Goal: Task Accomplishment & Management: Use online tool/utility

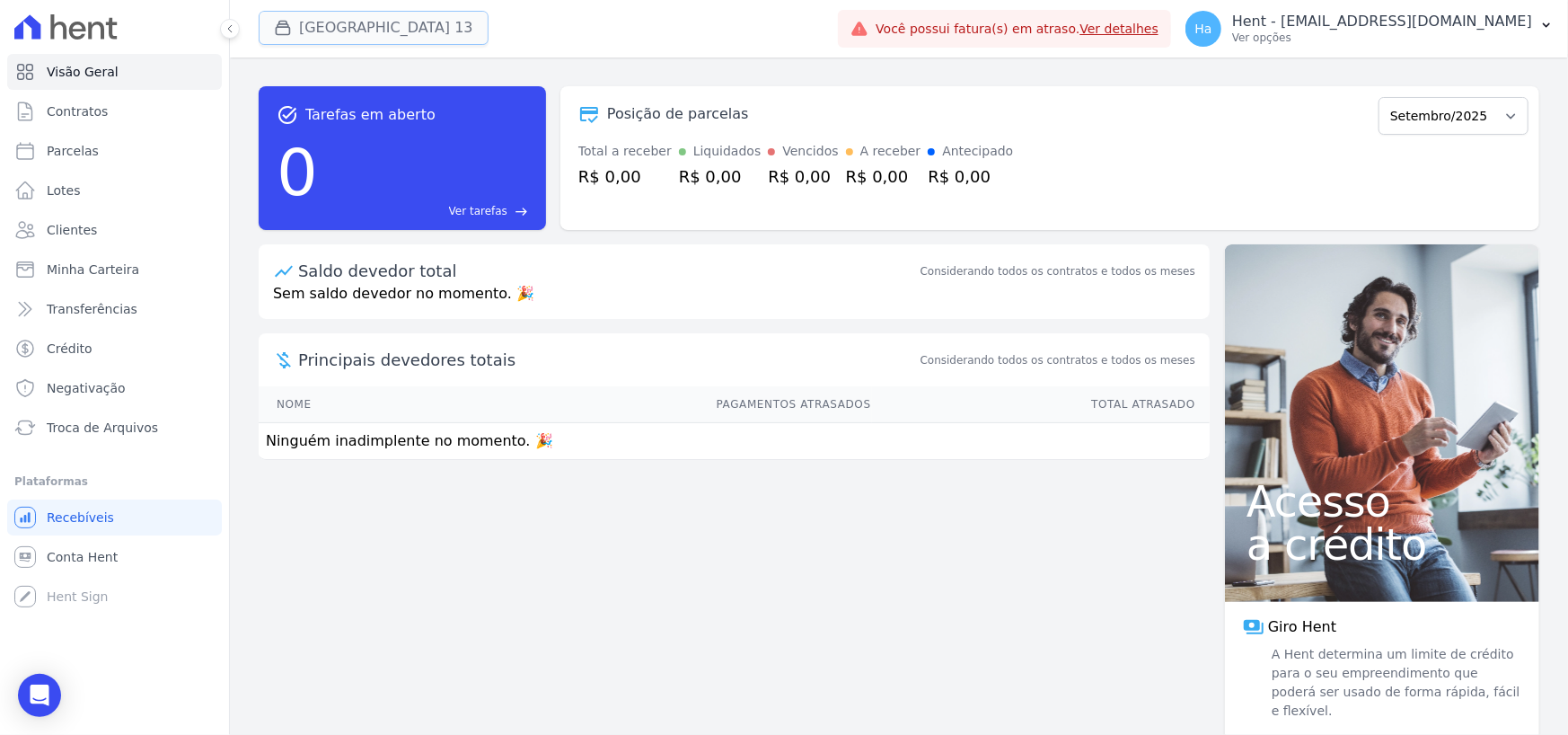
click at [380, 29] on button "[GEOGRAPHIC_DATA] 13" at bounding box center [373, 28] width 230 height 34
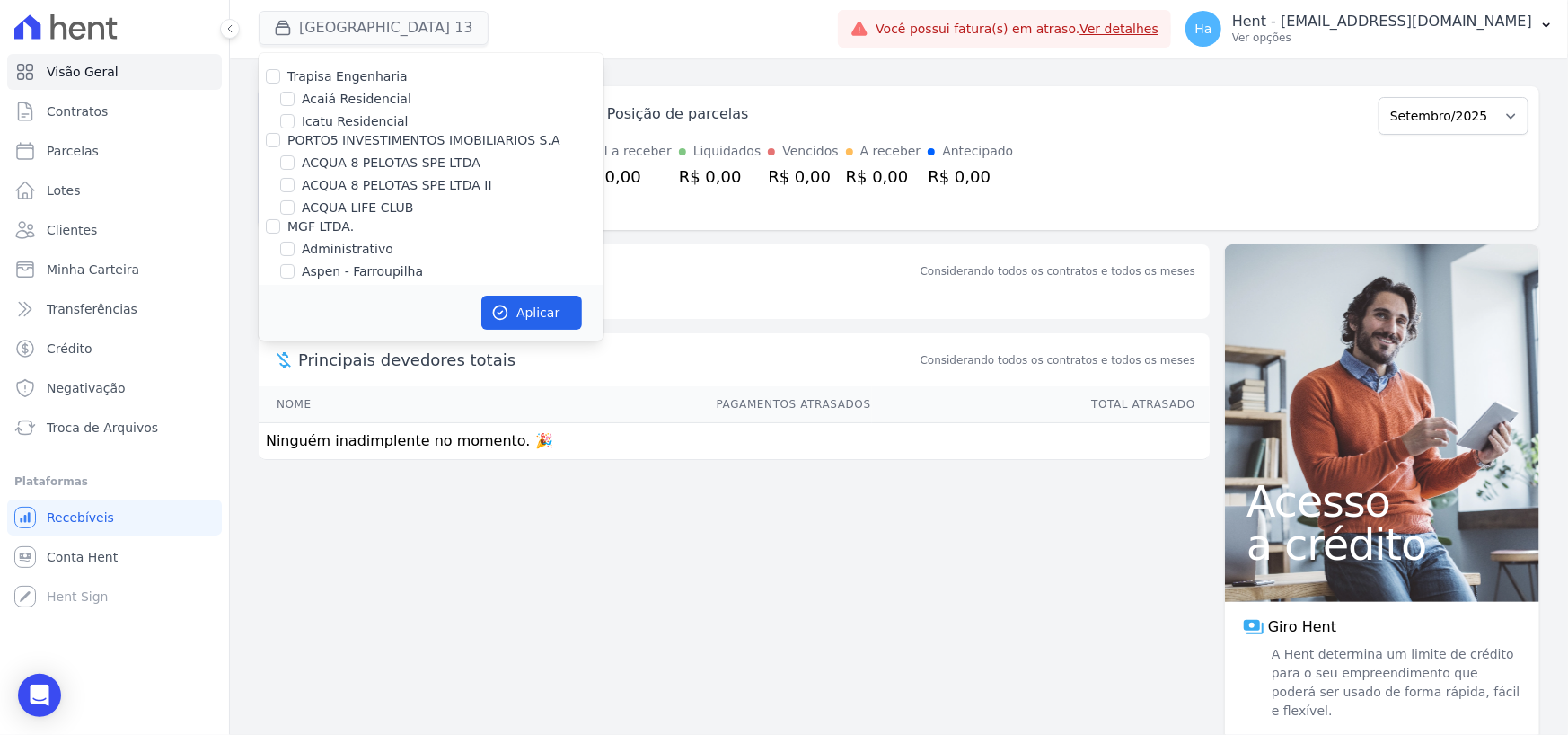
scroll to position [7724, 0]
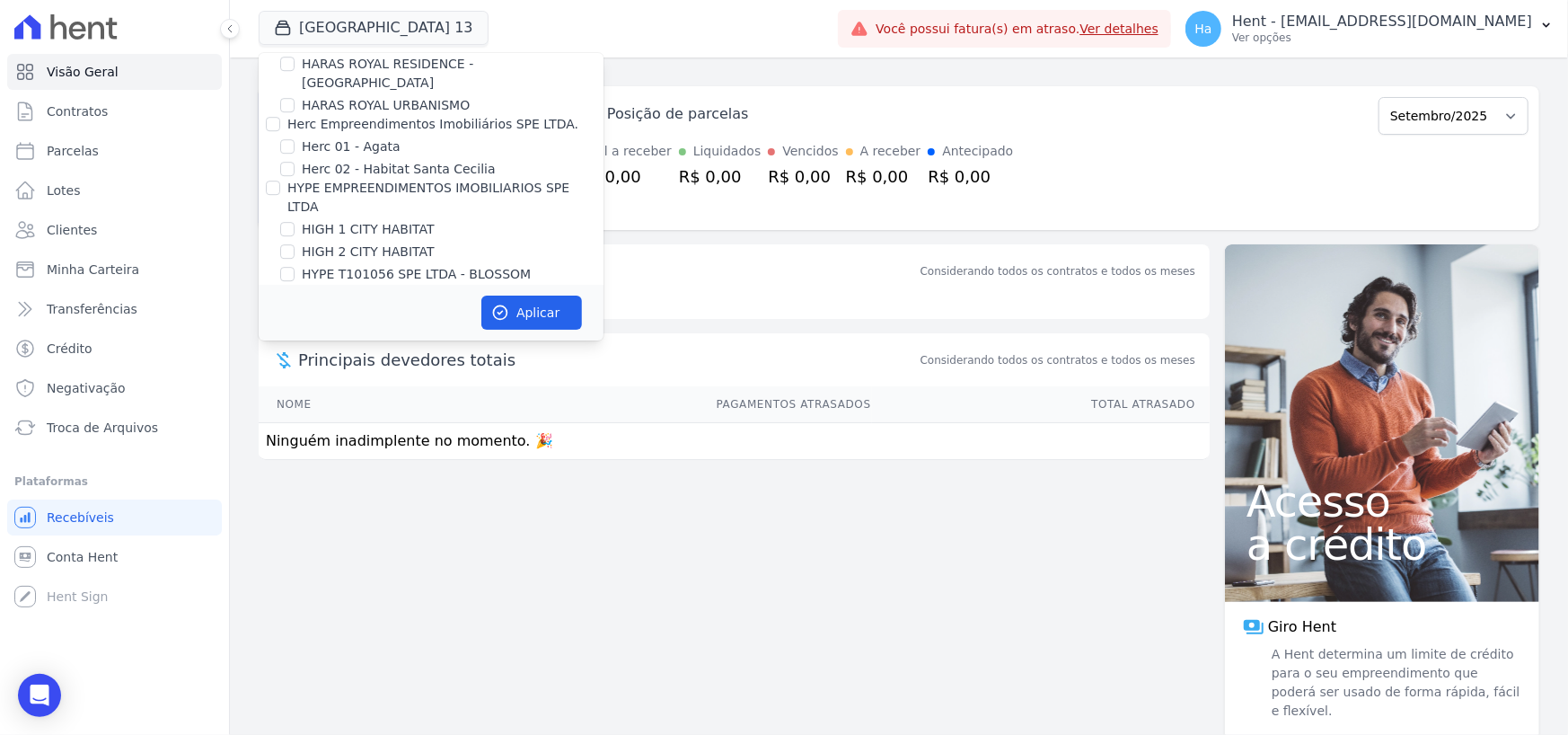
click at [273, 331] on input "TS Engenharia" at bounding box center [273, 338] width 15 height 15
checkbox input "true"
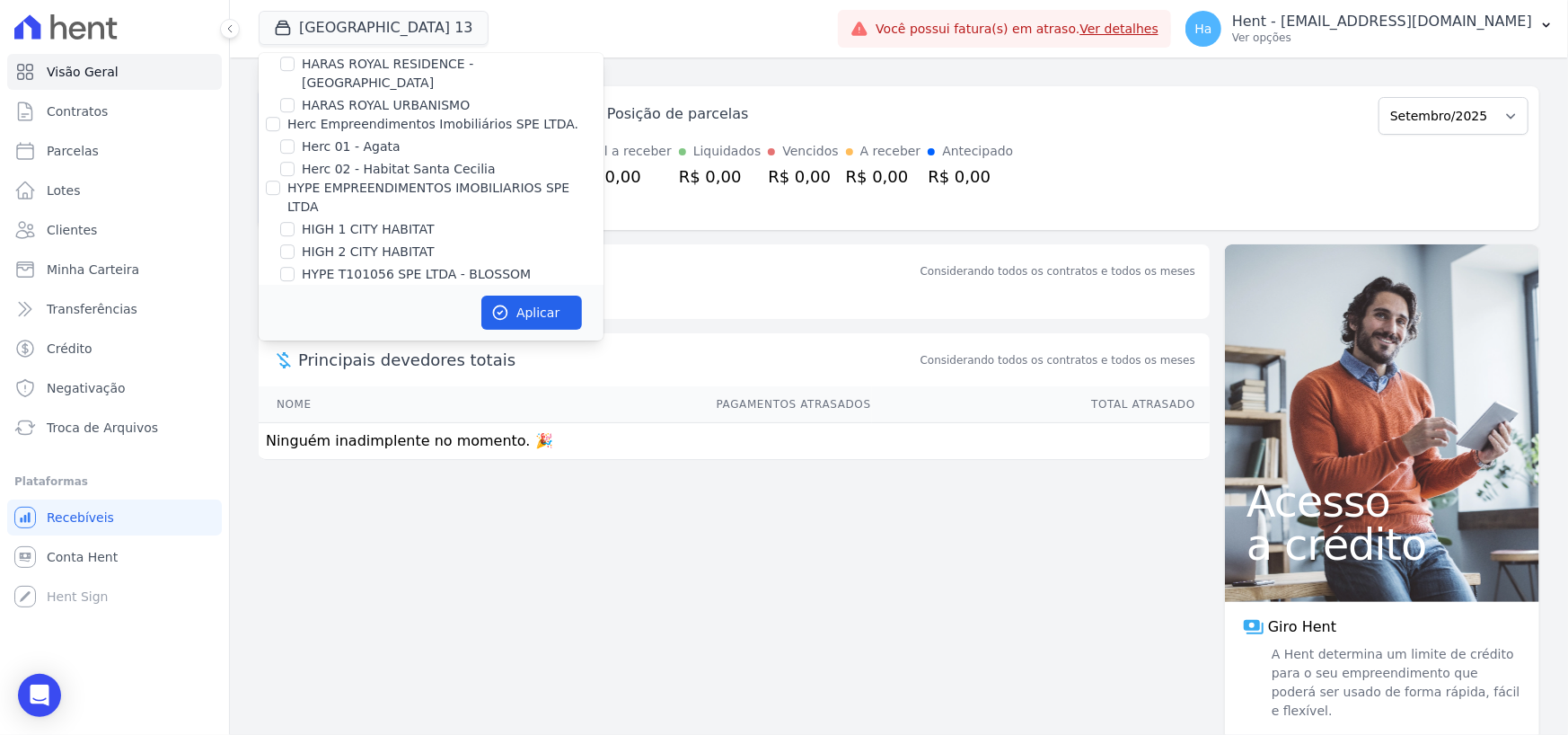
checkbox input "true"
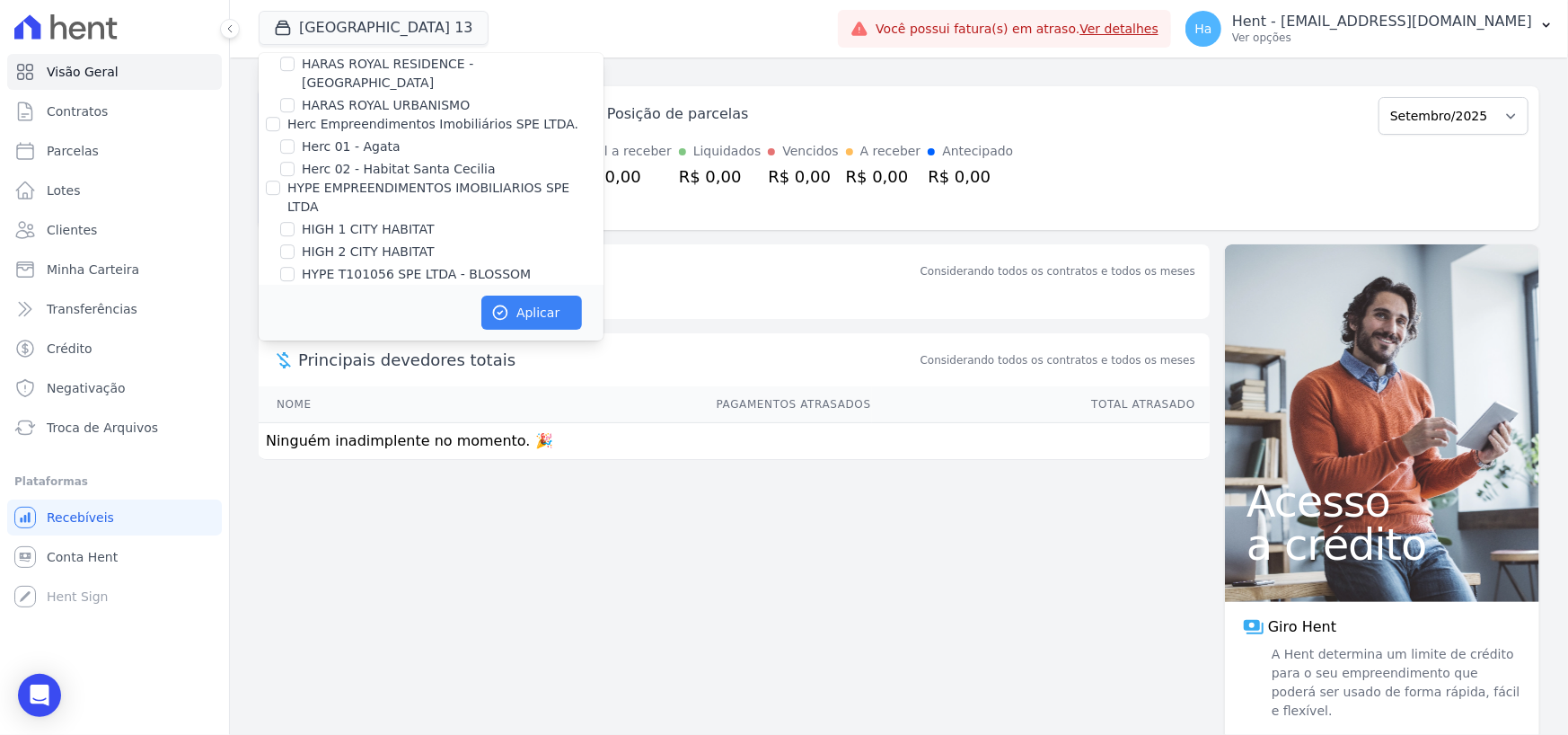
click at [582, 304] on div "Aplicar" at bounding box center [431, 312] width 345 height 55
click at [570, 313] on button "Aplicar" at bounding box center [531, 312] width 101 height 34
click at [1363, 36] on p "Ver opções" at bounding box center [1382, 38] width 300 height 15
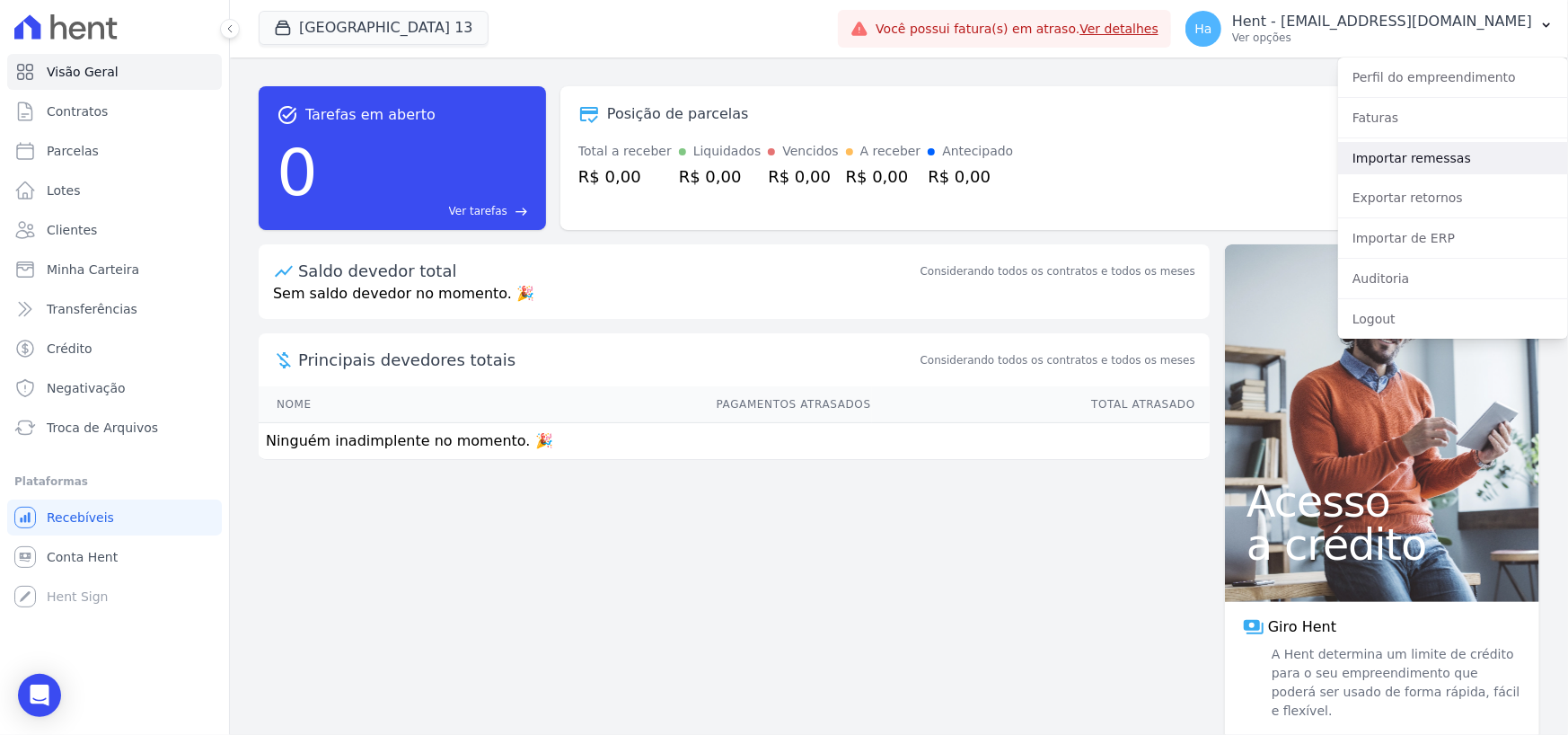
click at [1393, 151] on link "Importar remessas" at bounding box center [1453, 158] width 230 height 32
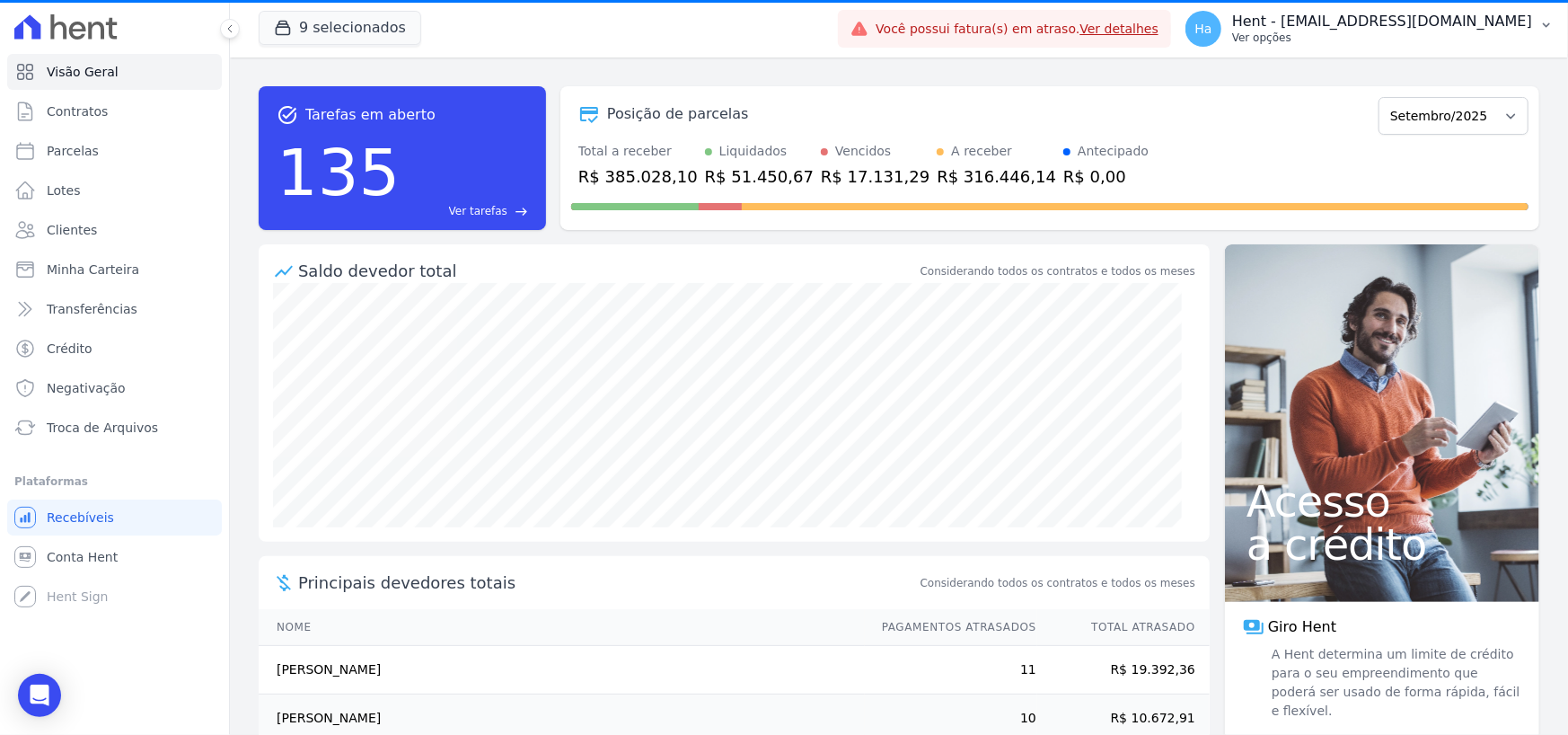
click at [1417, 31] on p "Ver opções" at bounding box center [1382, 38] width 300 height 15
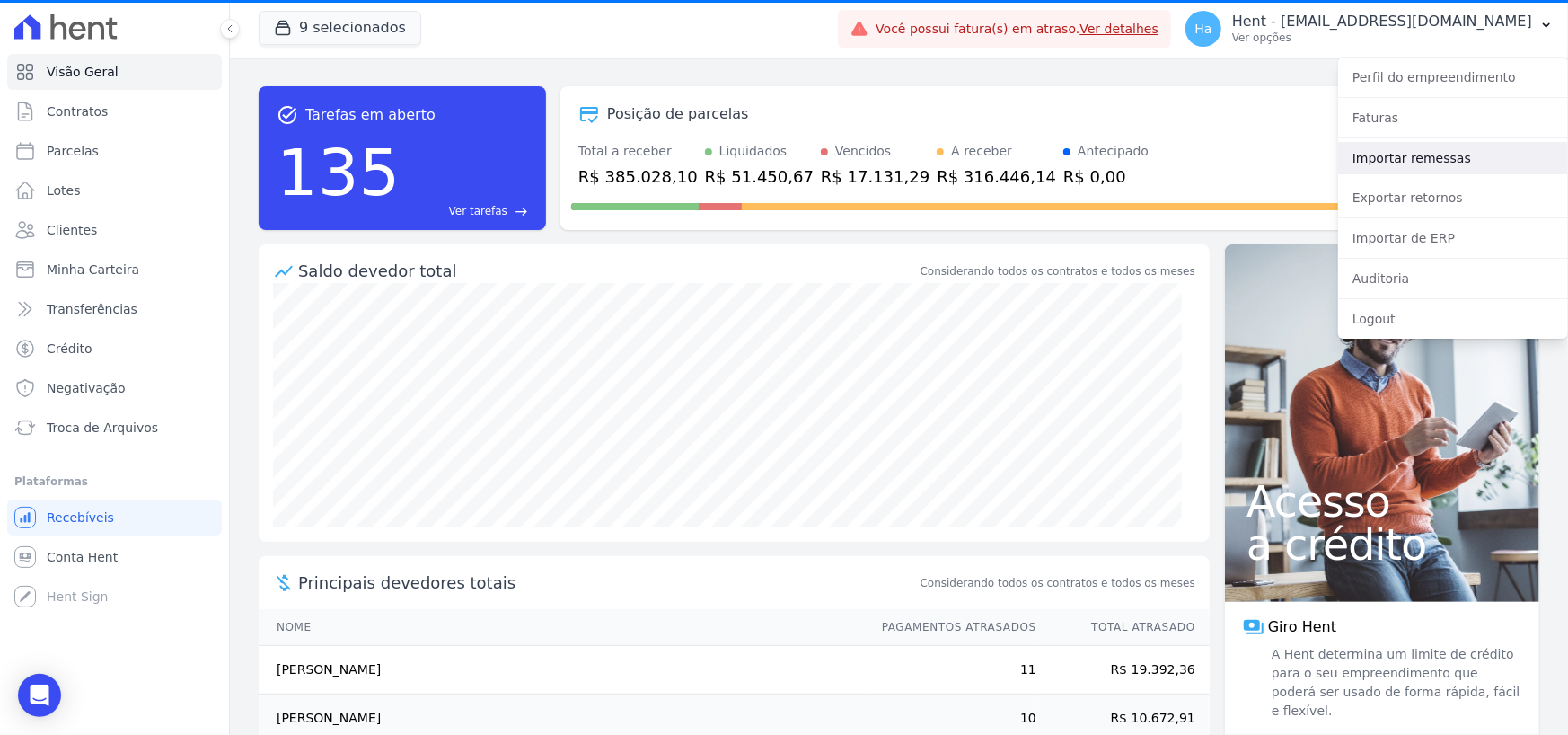
click at [1391, 166] on link "Importar remessas" at bounding box center [1453, 158] width 230 height 32
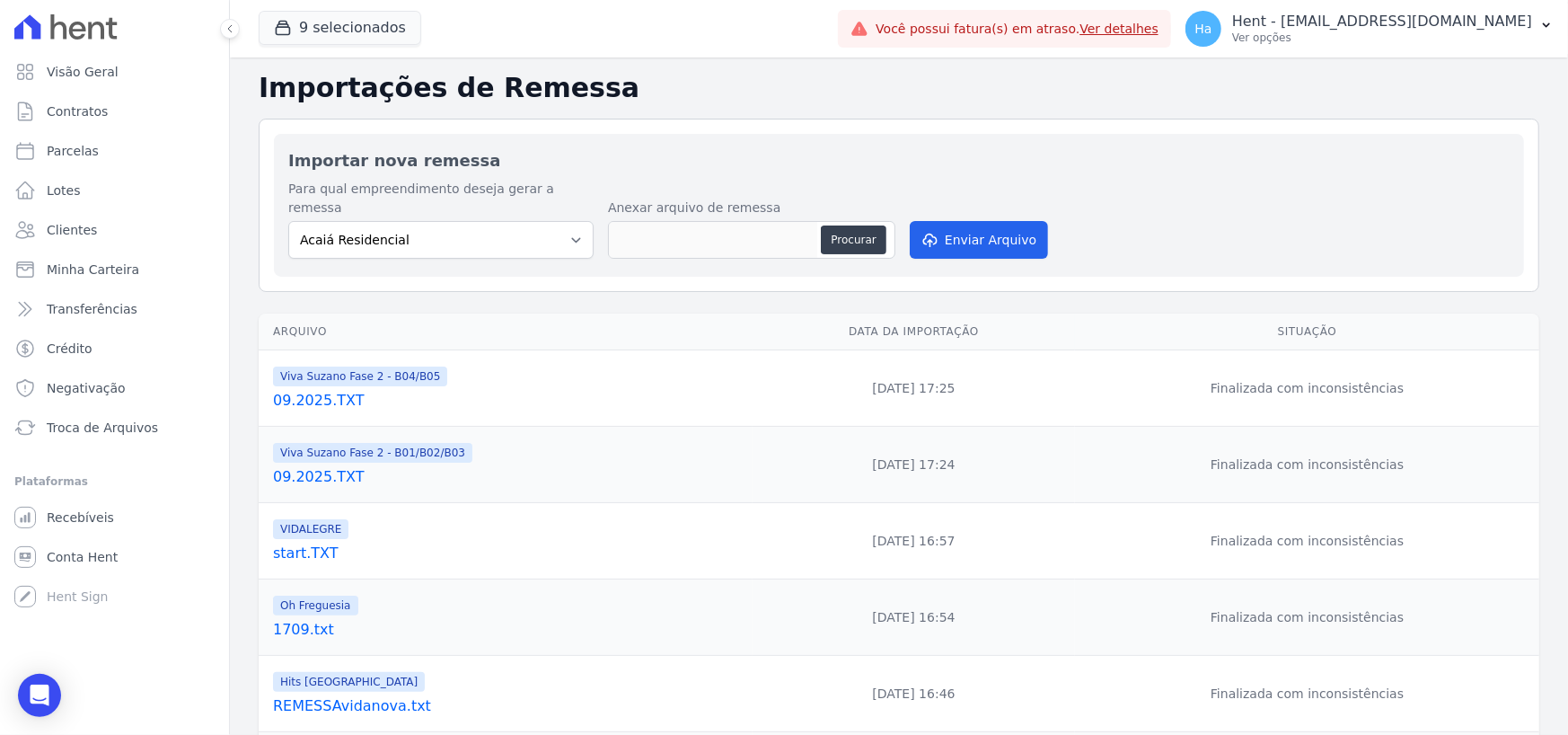
click at [333, 390] on link "09.2025.TXT" at bounding box center [509, 400] width 473 height 21
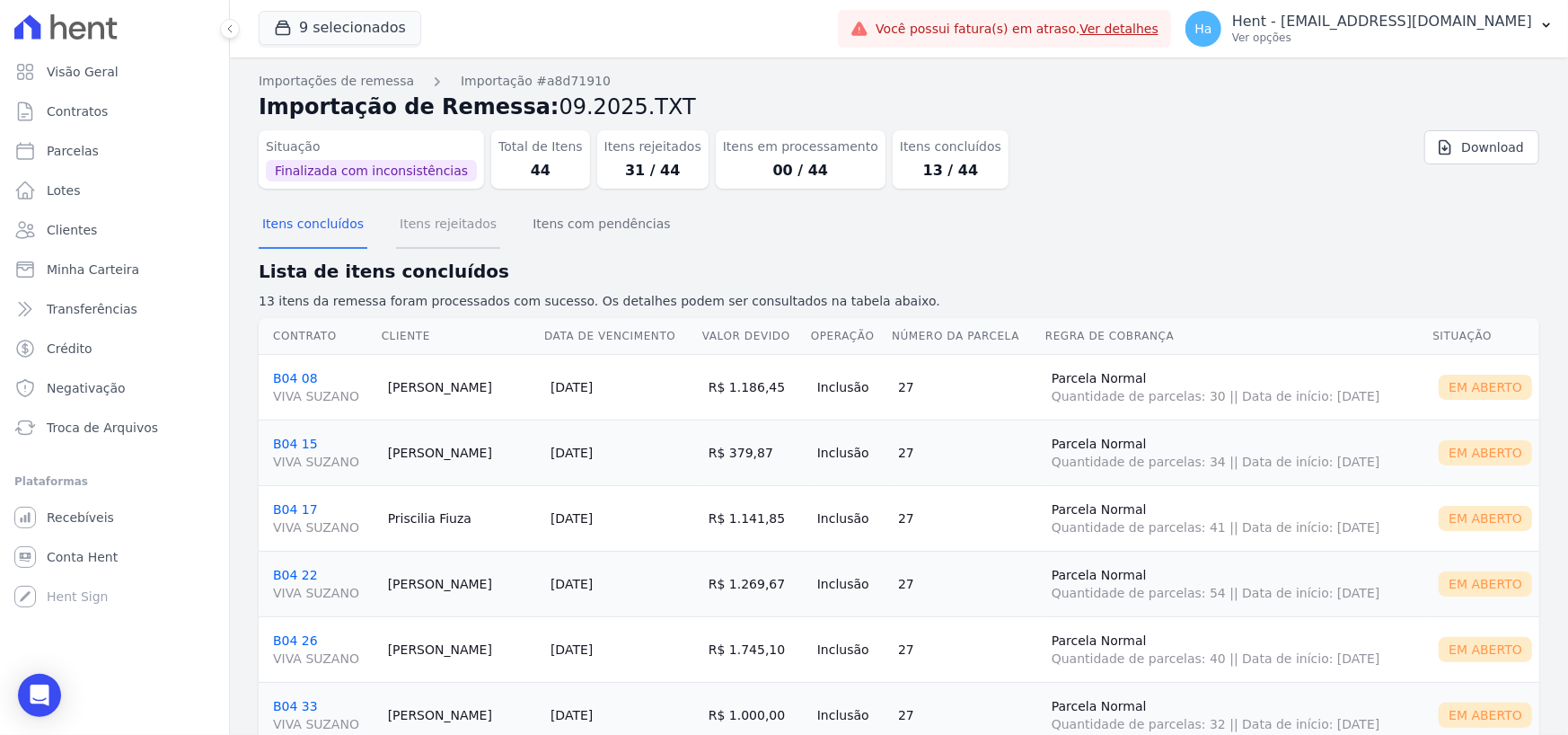
click at [439, 227] on button "Itens rejeitados" at bounding box center [448, 225] width 104 height 47
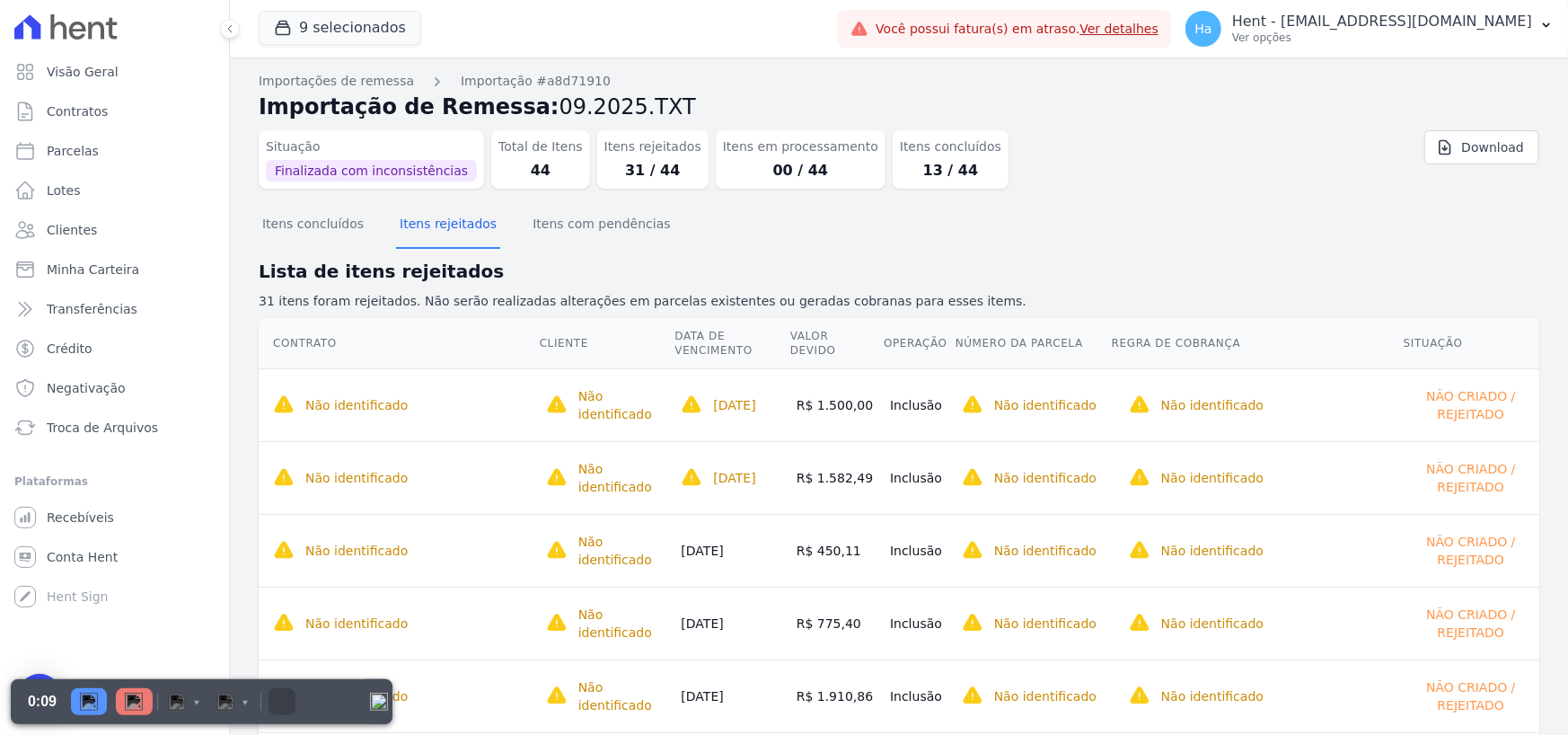
drag, startPoint x: 593, startPoint y: 167, endPoint x: 613, endPoint y: 167, distance: 20.0
click at [613, 167] on dd "31 / 44" at bounding box center [652, 170] width 97 height 21
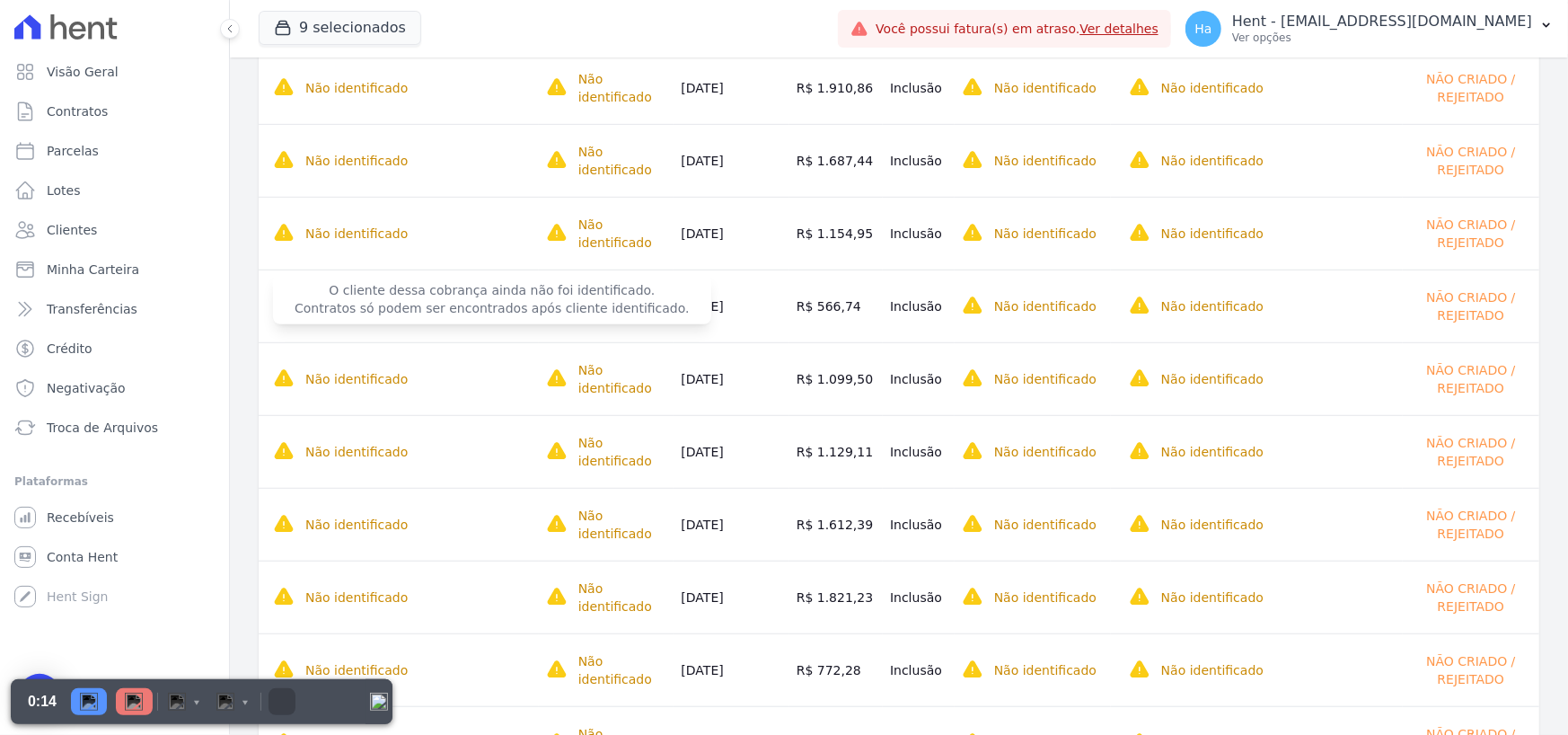
scroll to position [629, 0]
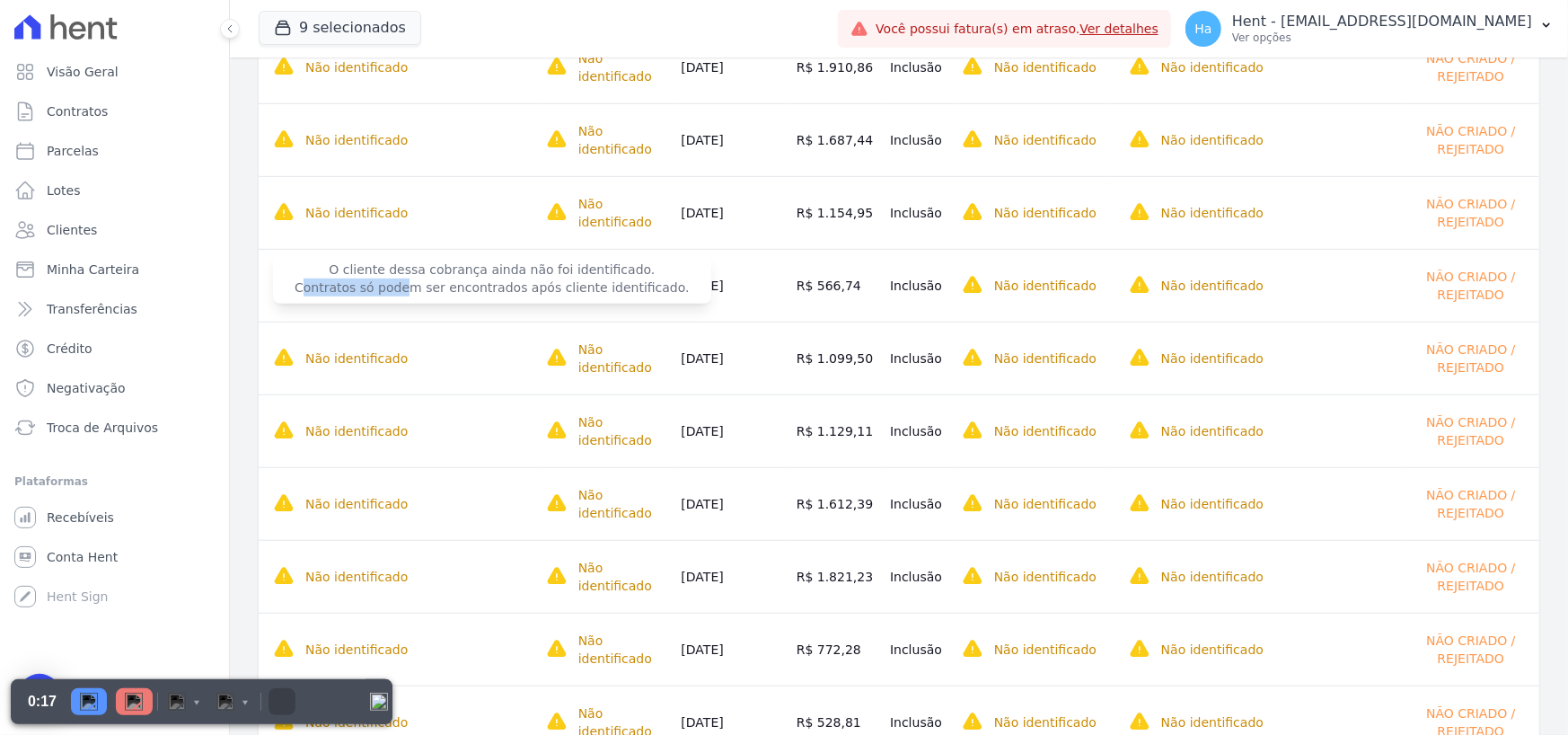
drag, startPoint x: 294, startPoint y: 289, endPoint x: 393, endPoint y: 293, distance: 99.1
click at [393, 293] on span "O cliente dessa cobrança ainda não foi identificado. Contratos só podem ser enc…" at bounding box center [492, 278] width 438 height 50
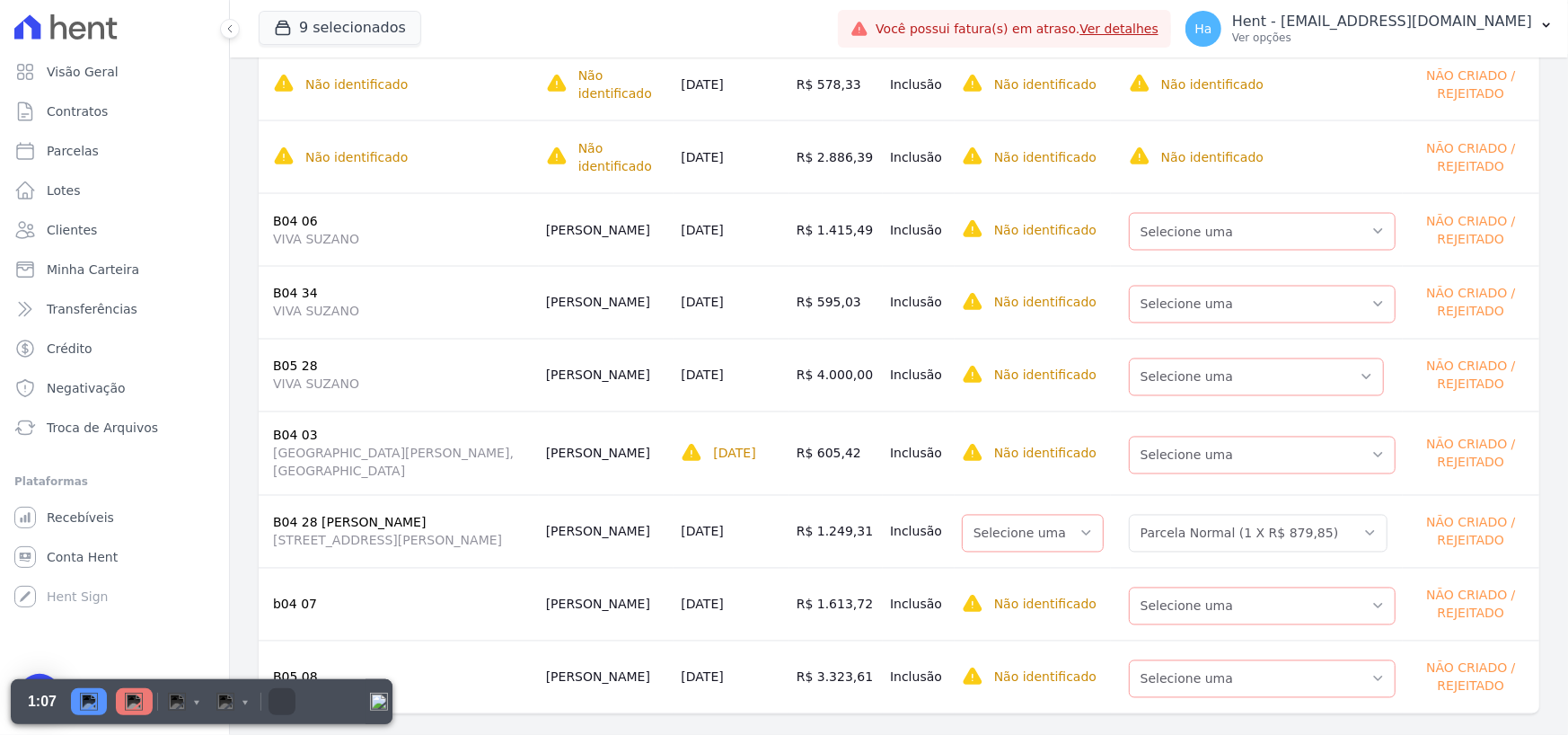
scroll to position [1940, 0]
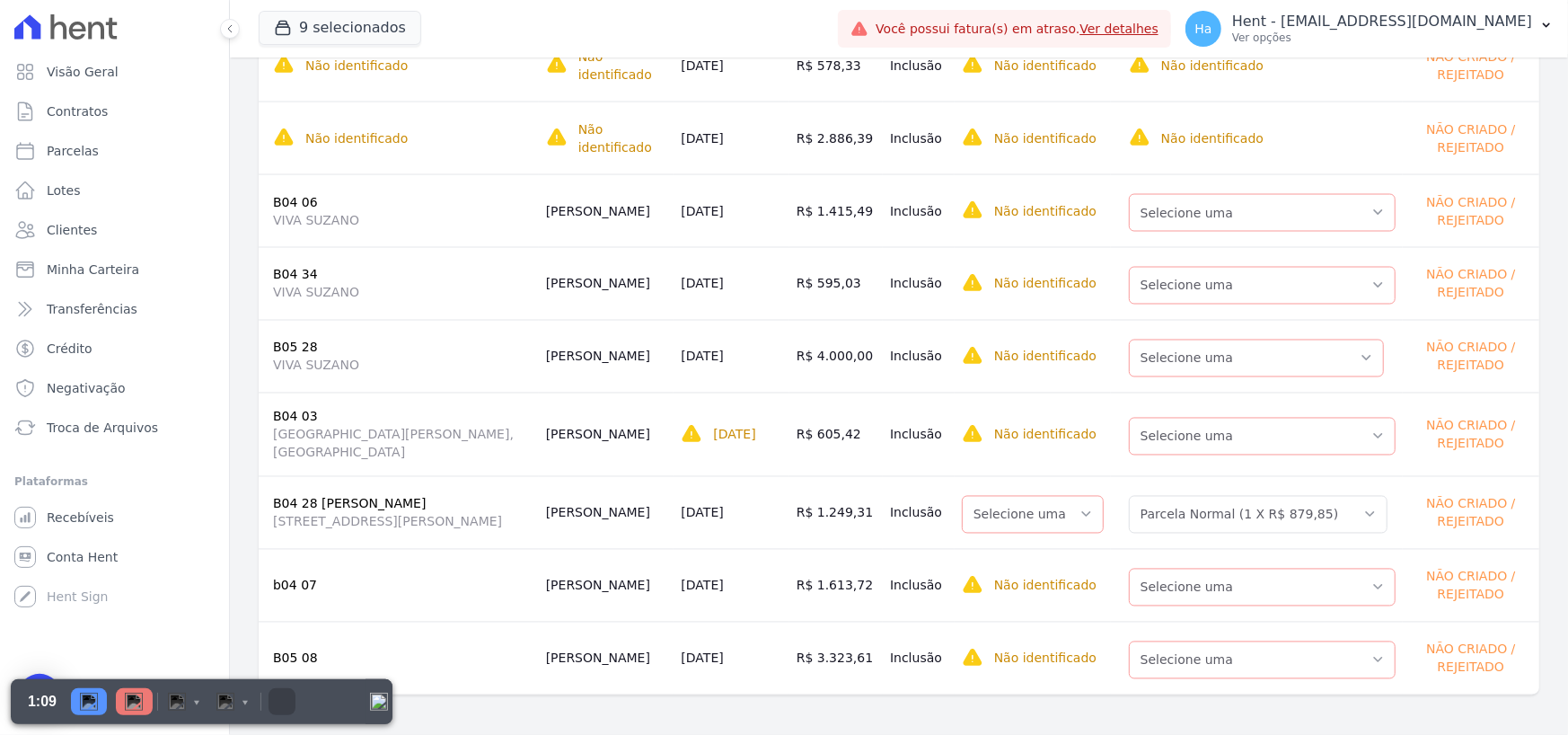
drag, startPoint x: 536, startPoint y: 213, endPoint x: 619, endPoint y: 213, distance: 83.0
click at [619, 213] on td "Reginaldo Reis" at bounding box center [606, 211] width 136 height 73
drag, startPoint x: 535, startPoint y: 283, endPoint x: 620, endPoint y: 283, distance: 85.0
click at [618, 284] on td "Hellen Monteiro" at bounding box center [606, 283] width 136 height 73
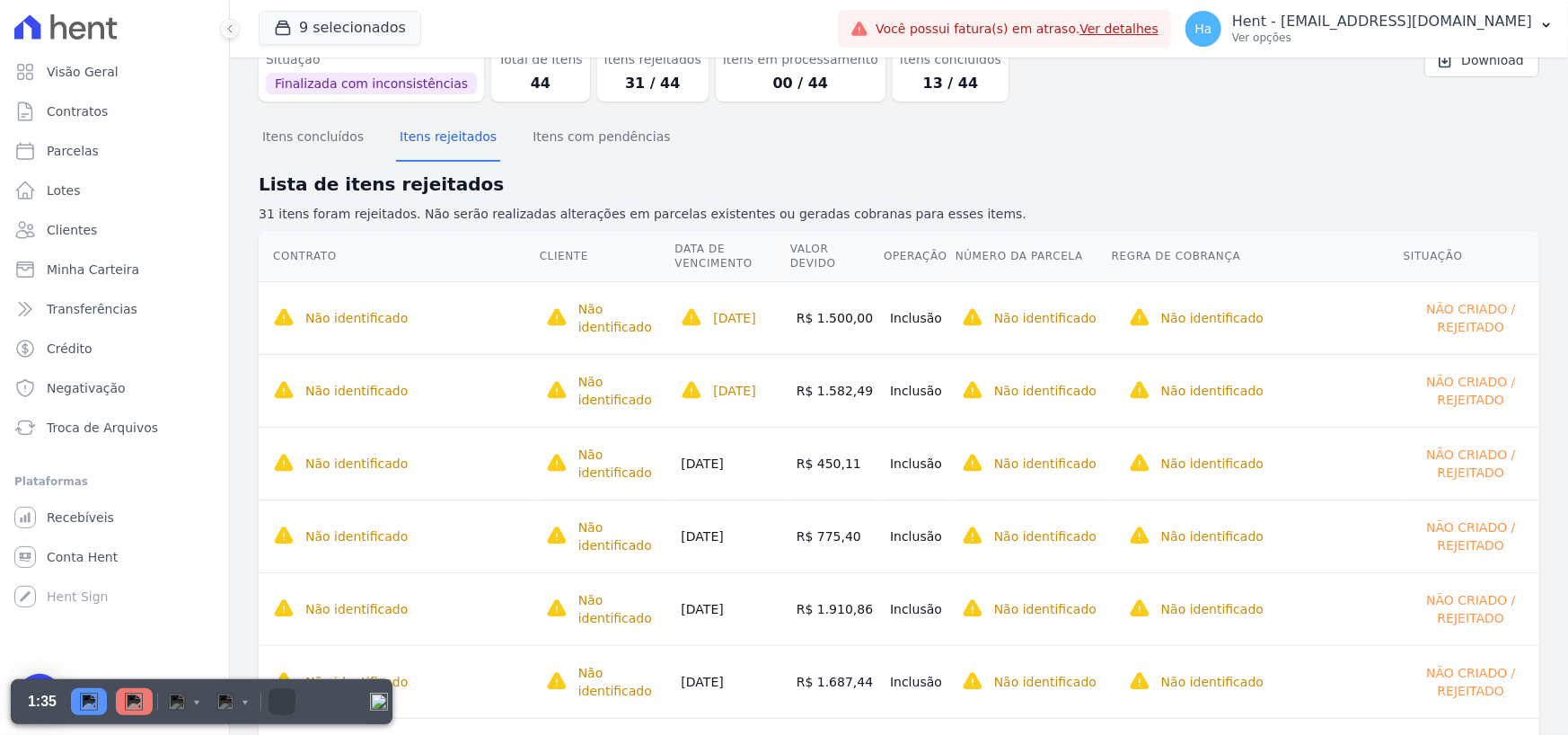
scroll to position [0, 0]
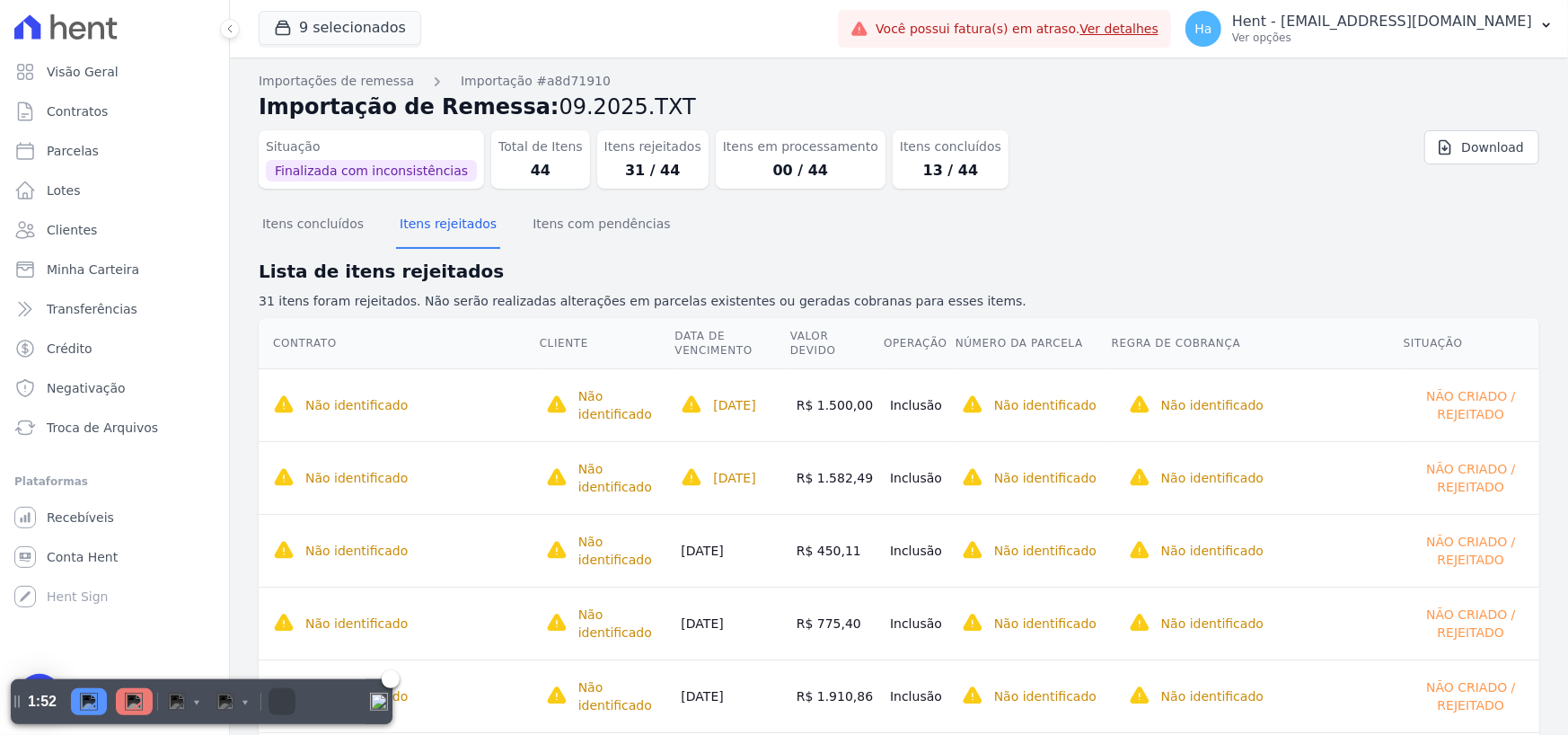
click at [90, 699] on img "Pause" at bounding box center [89, 701] width 18 height 18
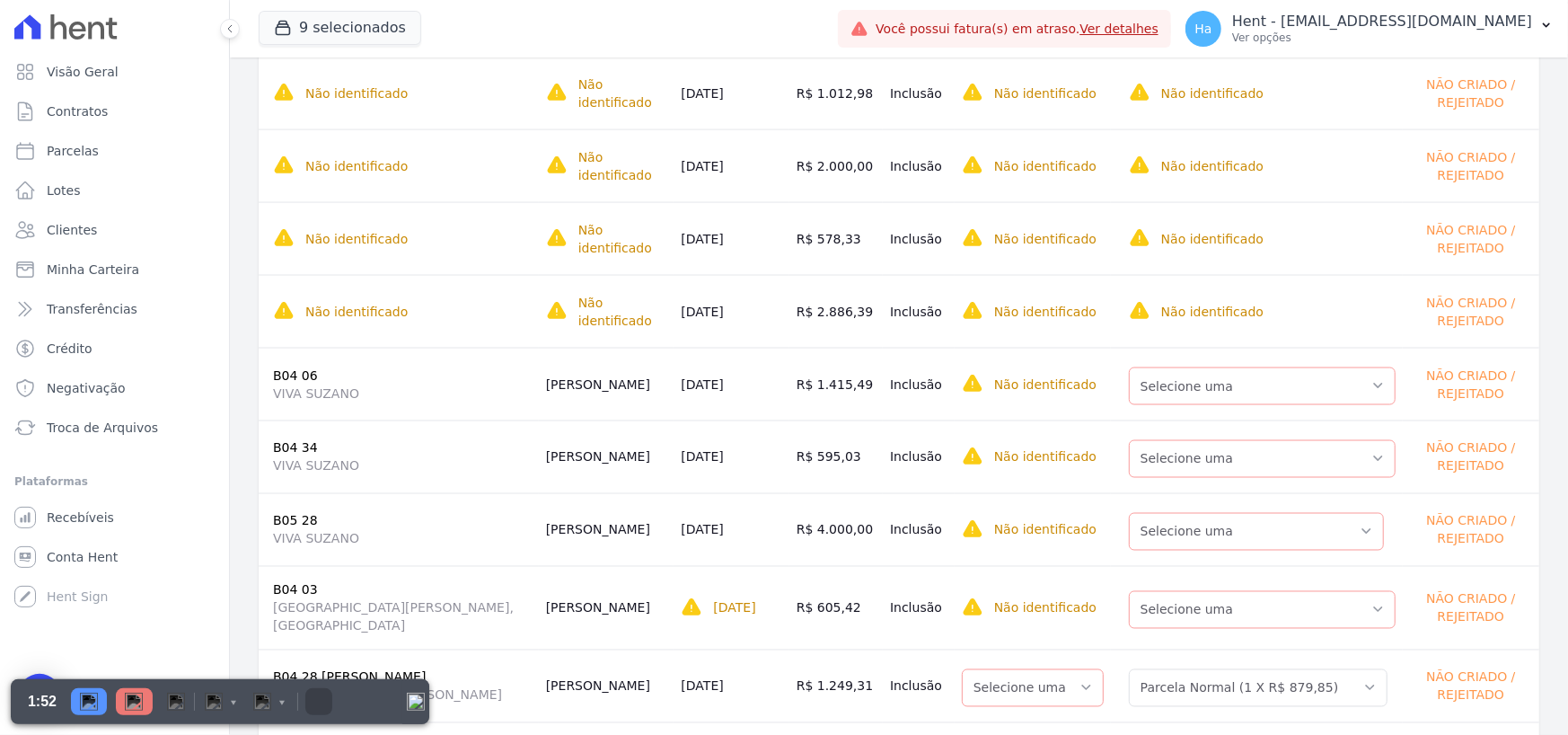
scroll to position [1940, 0]
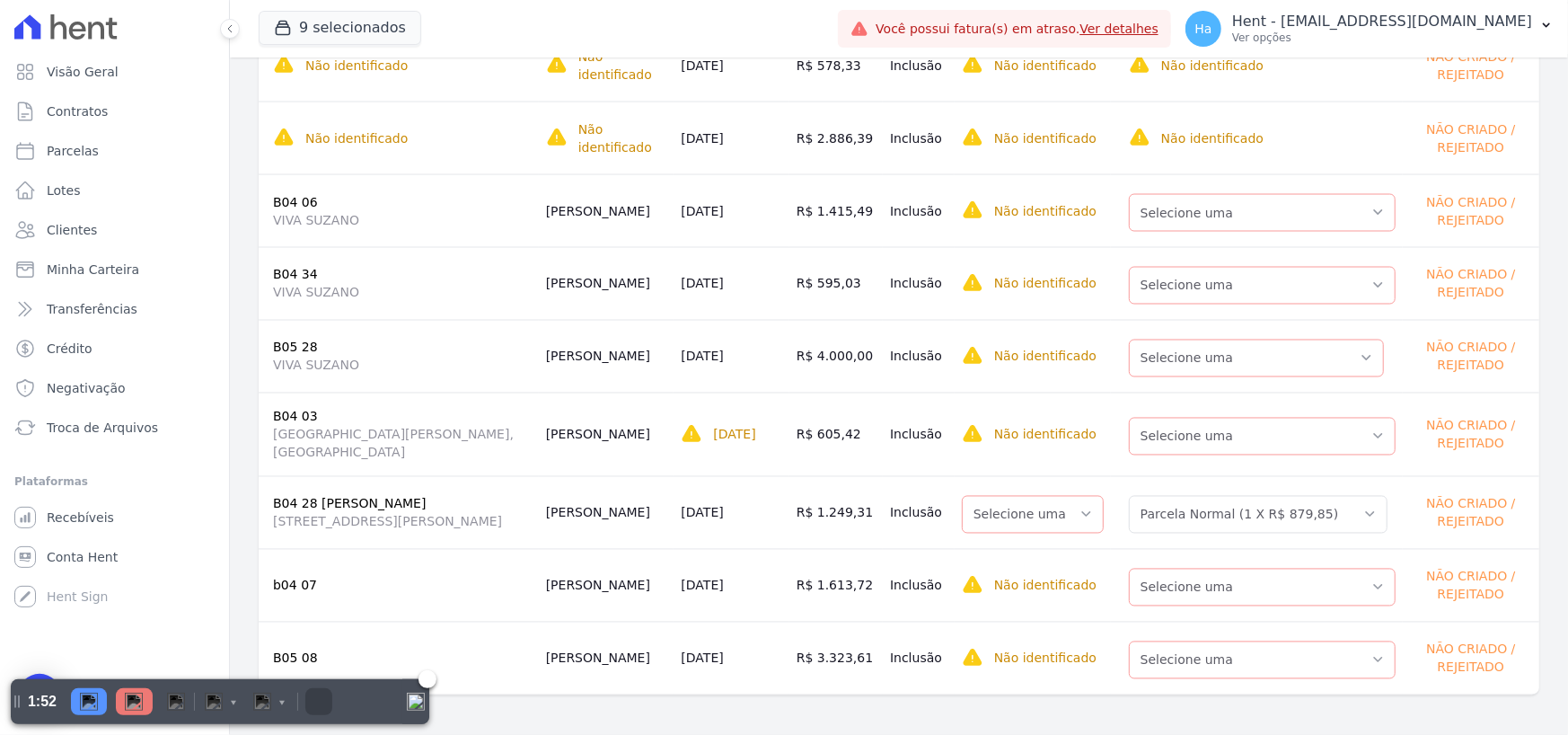
click at [78, 701] on div "Resume" at bounding box center [89, 701] width 36 height 27
click at [98, 705] on div "Pause" at bounding box center [89, 701] width 36 height 27
click at [148, 697] on div at bounding box center [135, 701] width 37 height 27
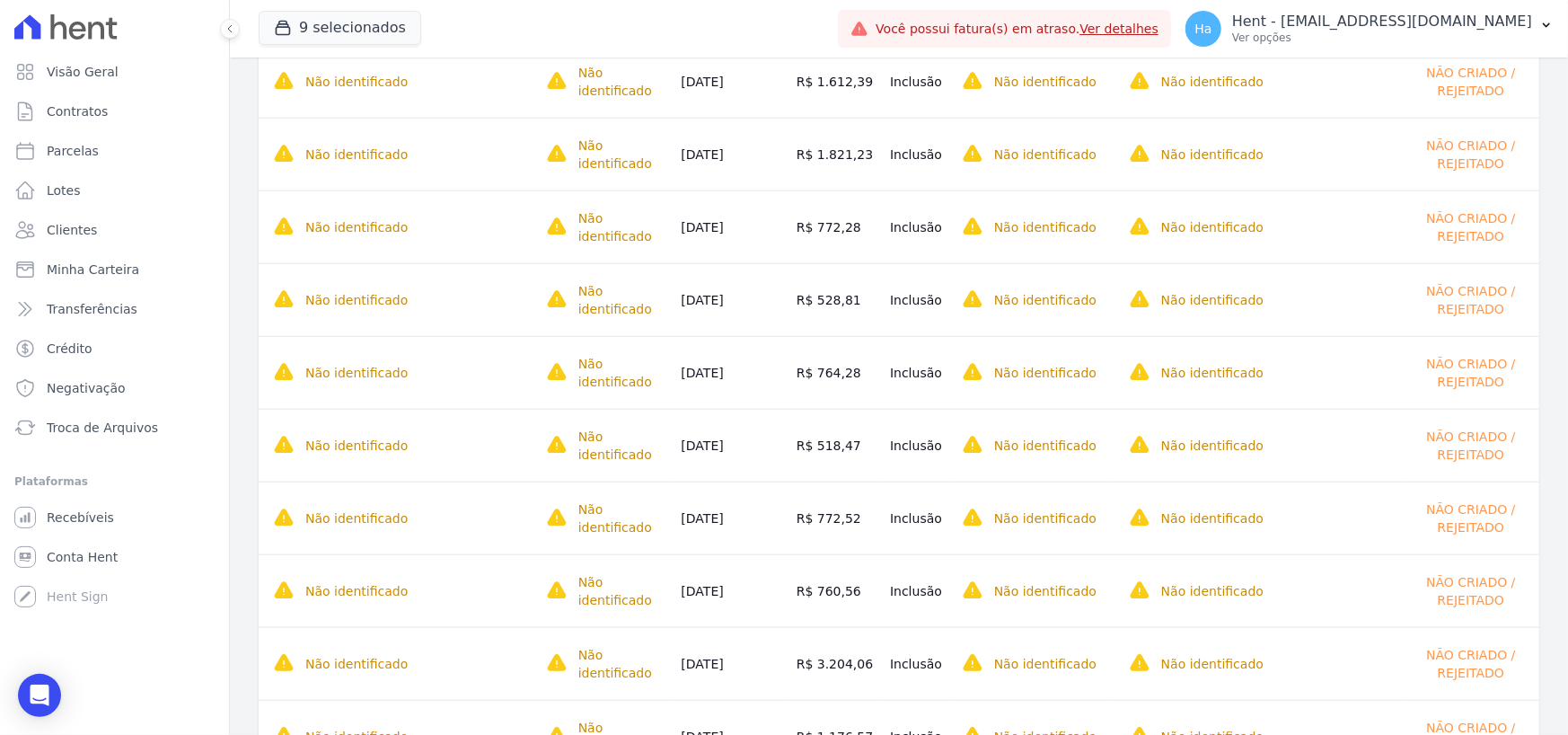
scroll to position [682, 0]
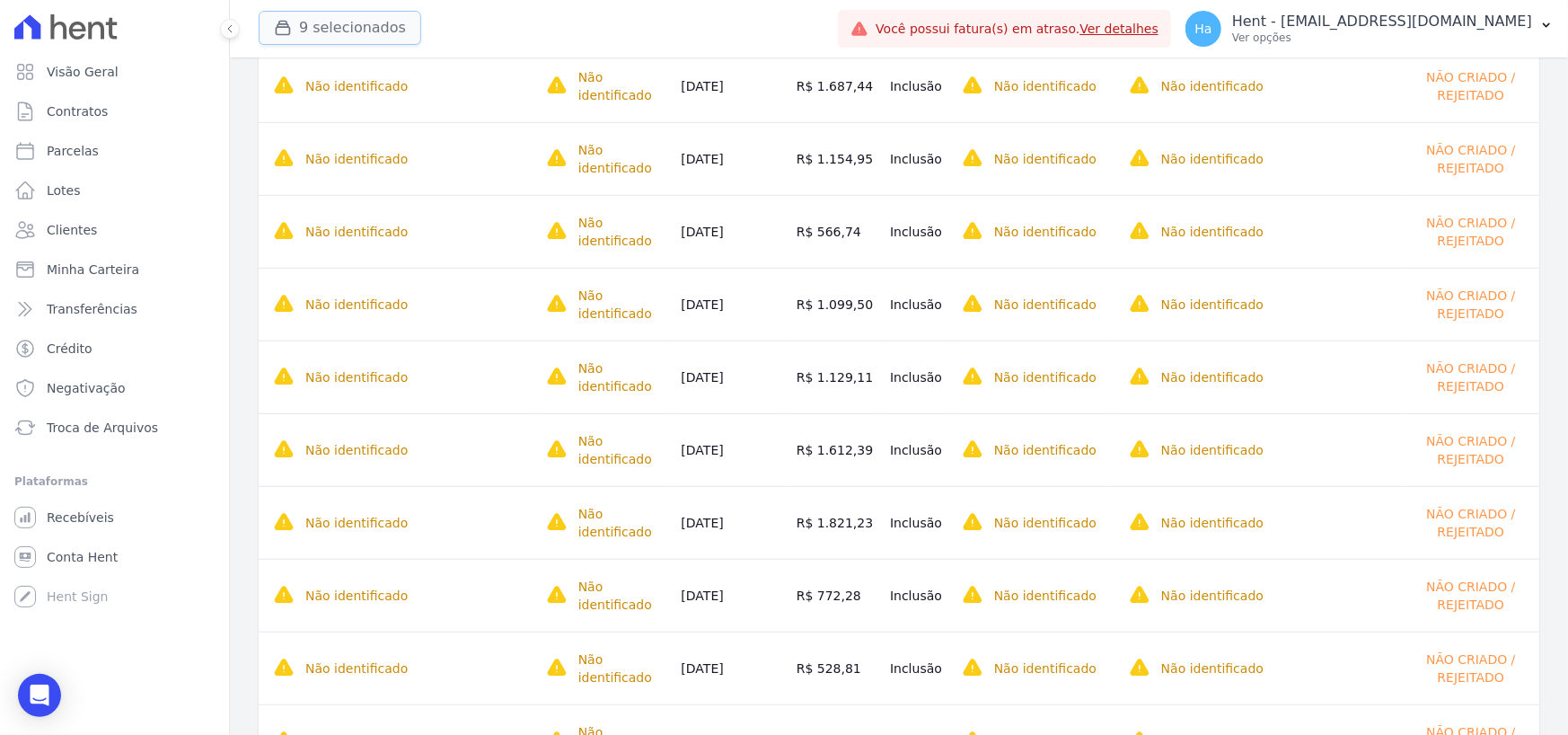
click at [327, 30] on button "9 selecionados" at bounding box center [340, 28] width 162 height 34
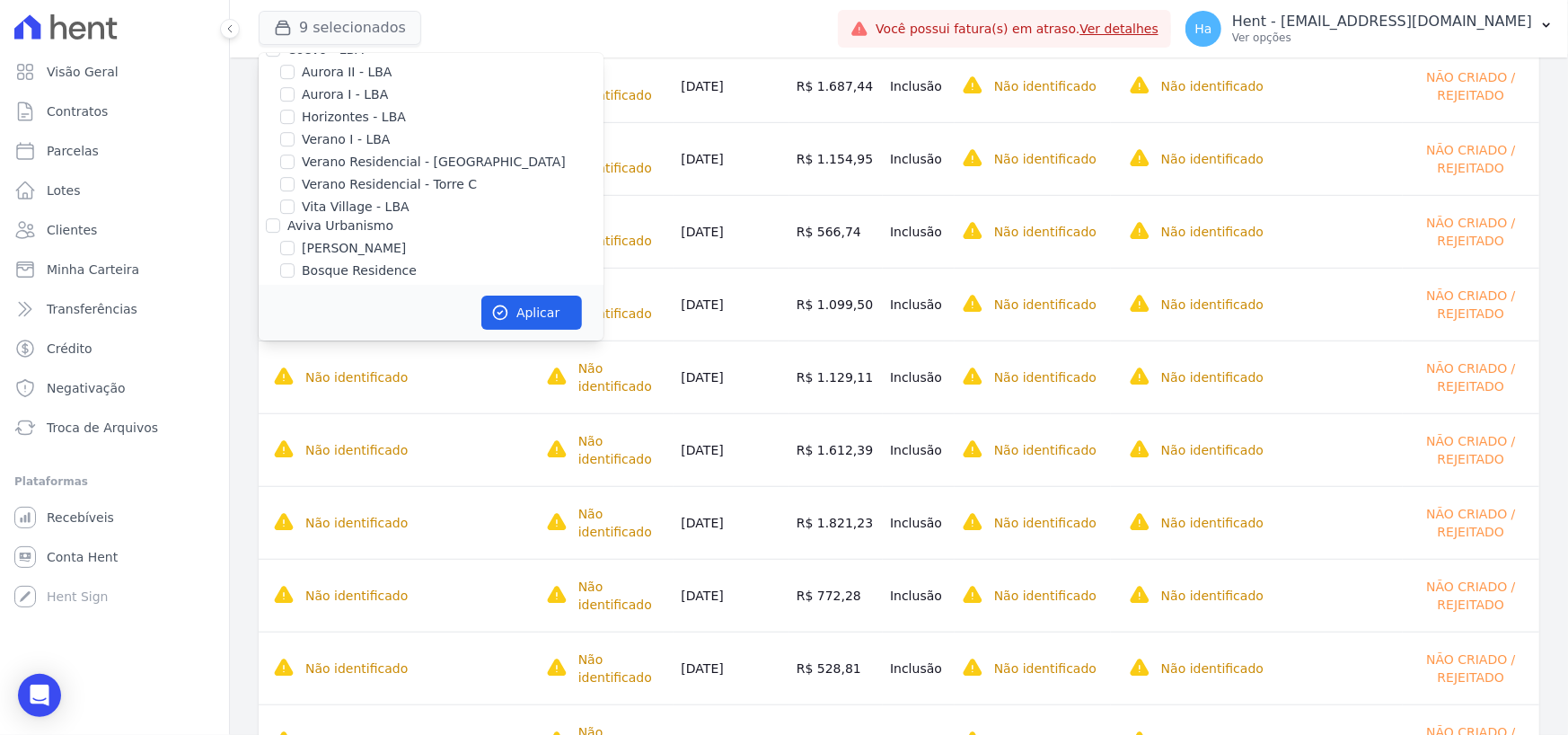
scroll to position [15287, 0]
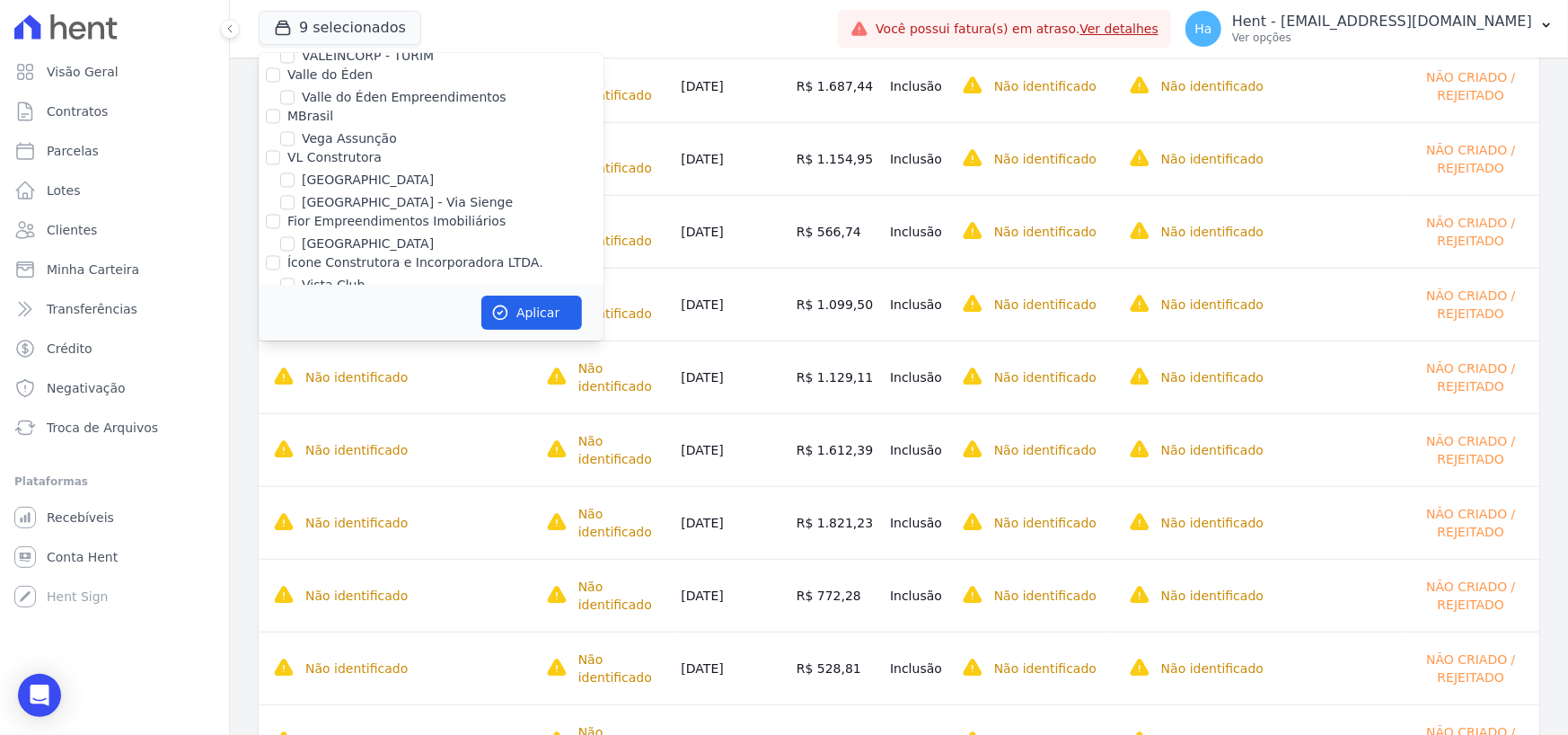
click at [267, 420] on input "MISTRA NEGOCIOS IMOBILIARIOS" at bounding box center [273, 428] width 15 height 15
checkbox input "true"
click at [516, 318] on button "Aplicar" at bounding box center [531, 312] width 101 height 34
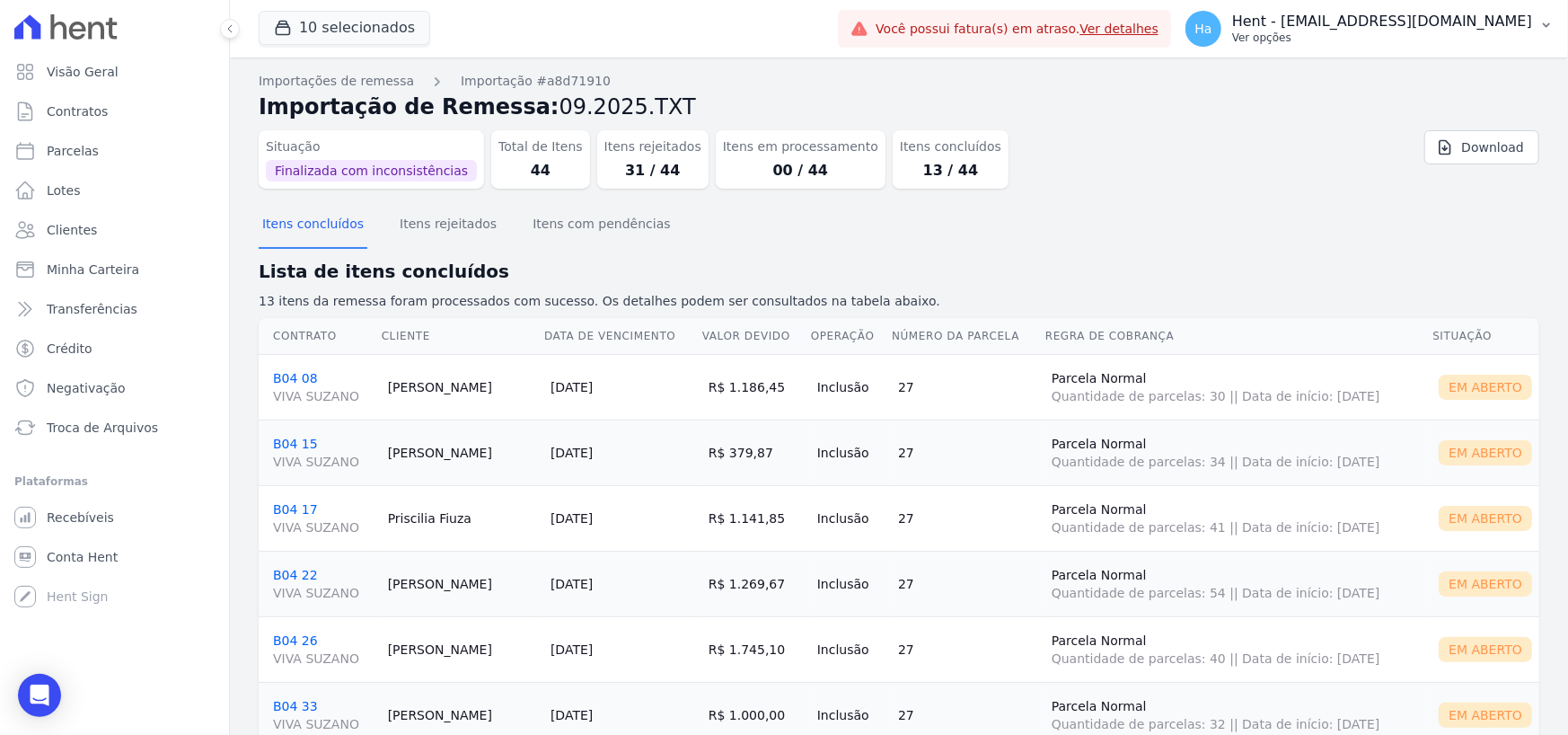
click at [1449, 21] on p "Hent - [EMAIL_ADDRESS][DOMAIN_NAME]" at bounding box center [1382, 21] width 300 height 18
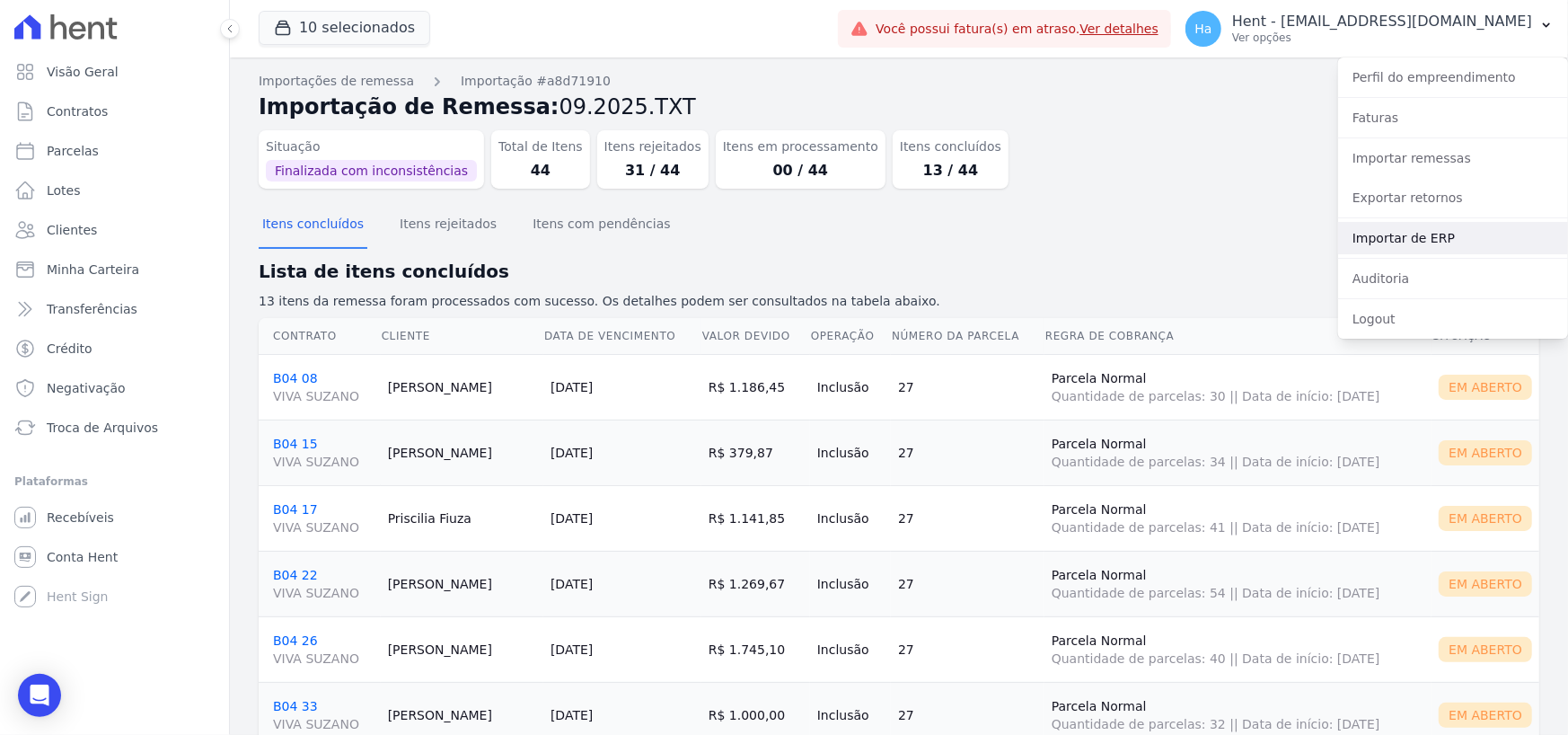
click at [1419, 243] on link "Importar de ERP" at bounding box center [1453, 237] width 230 height 32
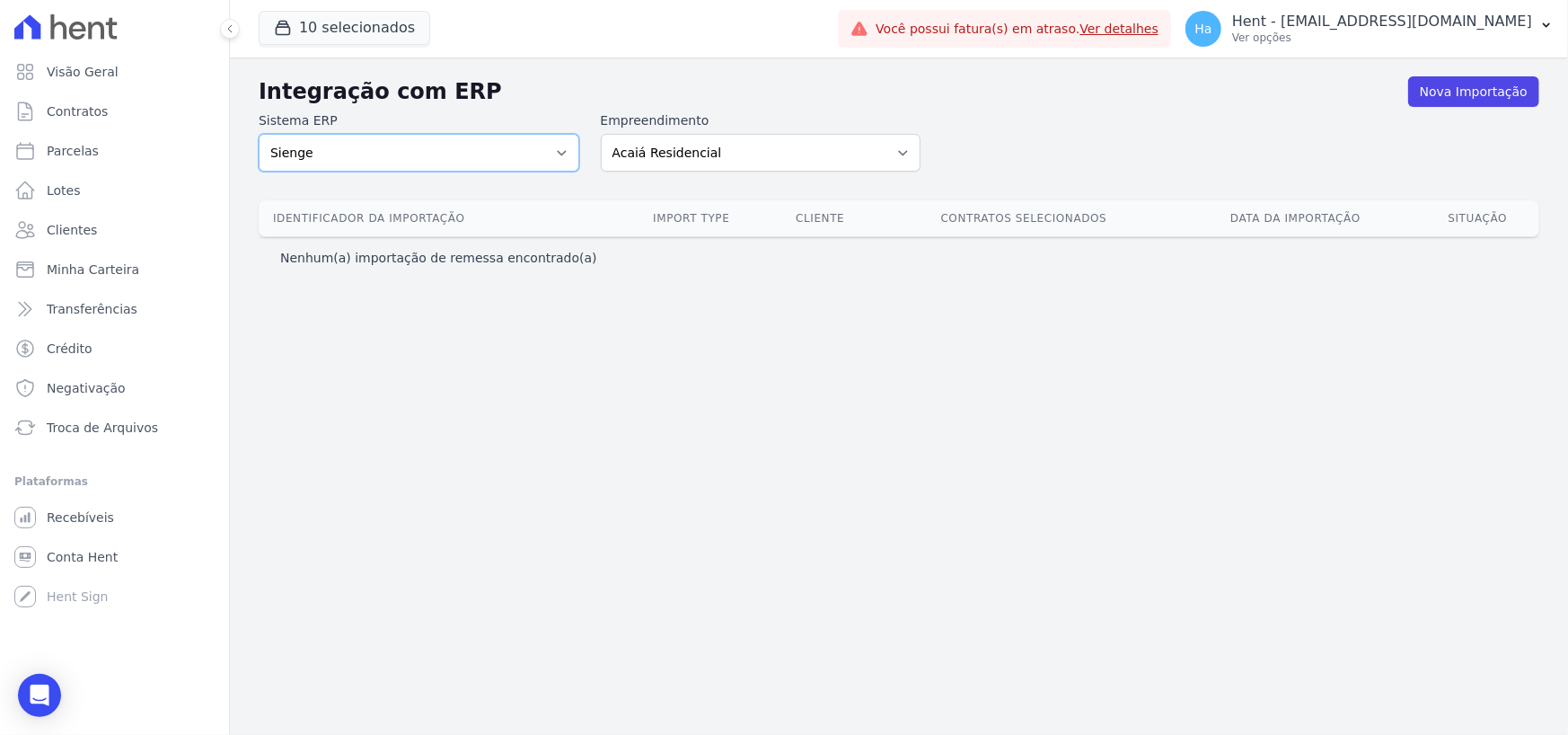
click at [545, 163] on select "Sienge" at bounding box center [418, 152] width 320 height 38
click at [782, 151] on select "Acaiá Residencial ACQUA 8 PELOTAS SPE LTDA ACQUA 8 PELOTAS SPE LTDA II ACQUA LI…" at bounding box center [760, 152] width 320 height 38
click at [469, 401] on div "Integração com ERP Nova Importação Sistema ERP Sienge Empreendimento Acaiá Resi…" at bounding box center [899, 396] width 1338 height 678
click at [348, 25] on button "10 selecionados" at bounding box center [344, 28] width 172 height 34
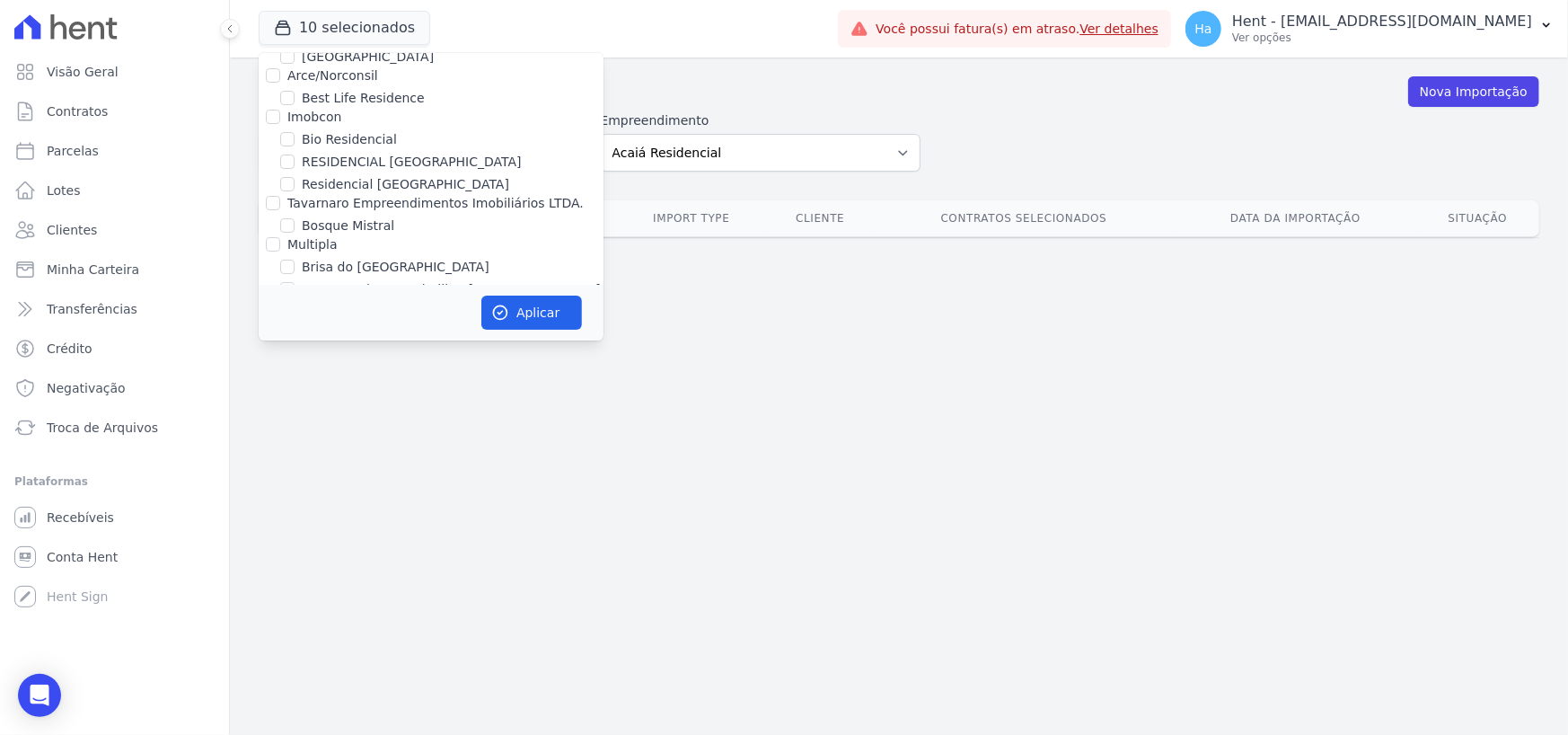
scroll to position [15263, 0]
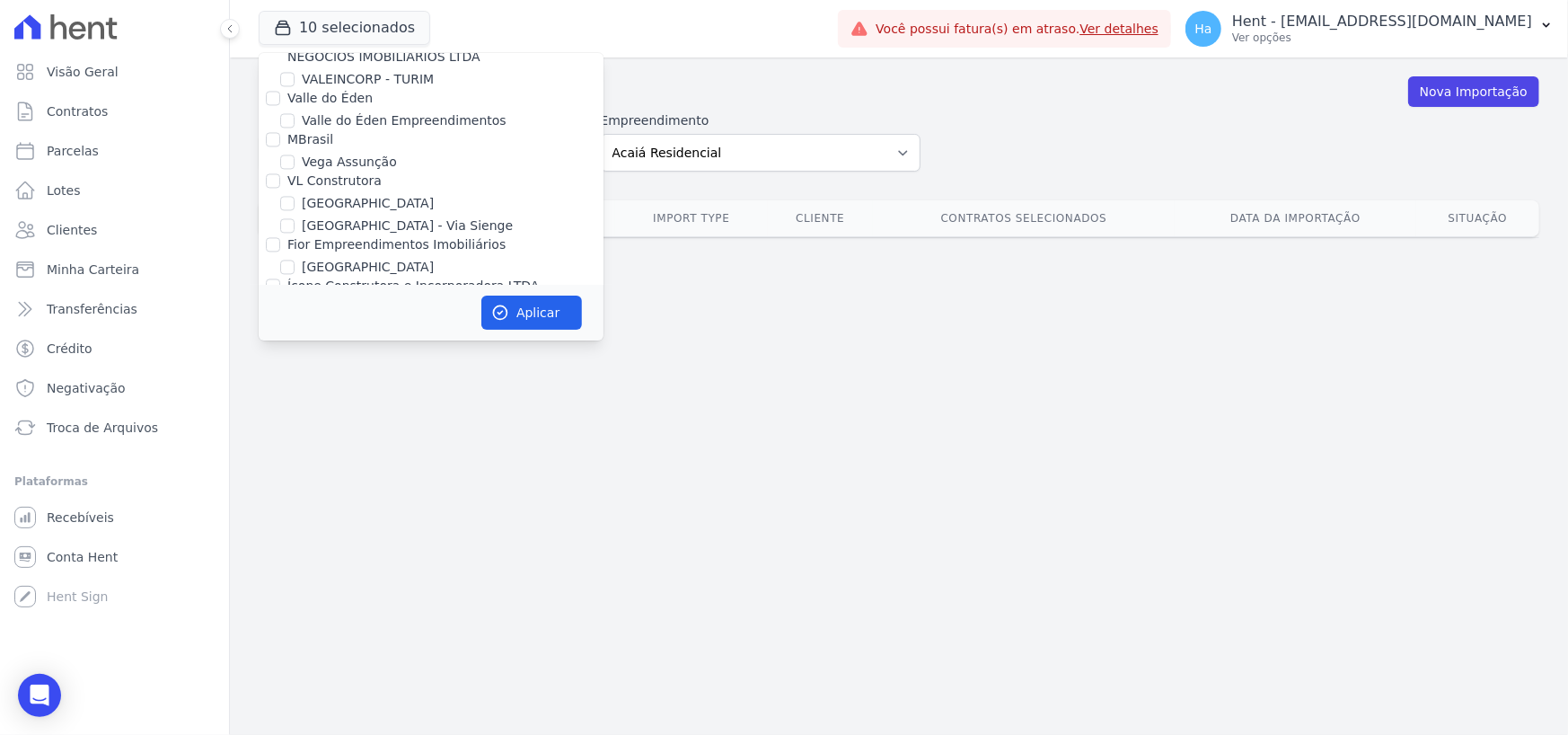
click at [798, 440] on div "Integração com ERP Nova Importação Sistema ERP Sienge Empreendimento Acaiá Resi…" at bounding box center [899, 396] width 1338 height 678
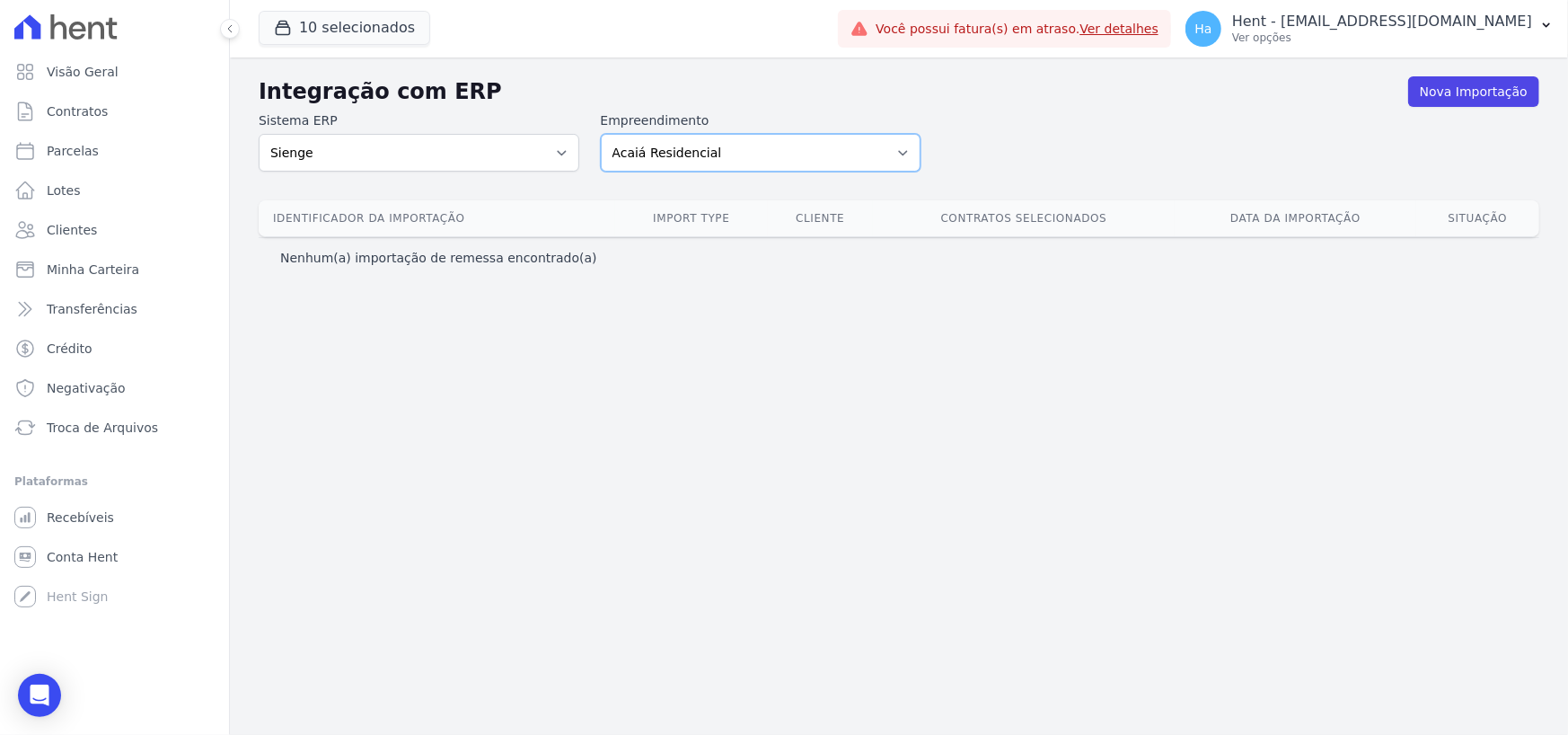
click at [814, 157] on select "Acaiá Residencial ACQUA 8 PELOTAS SPE LTDA ACQUA 8 PELOTAS SPE LTDA II ACQUA LI…" at bounding box center [760, 152] width 320 height 38
select select "7ad50348-6e01-403b-9abd-1b56ca125533"
click at [601, 134] on select "Acaiá Residencial ACQUA 8 PELOTAS SPE LTDA ACQUA 8 PELOTAS SPE LTDA II ACQUA LI…" at bounding box center [760, 152] width 320 height 38
